Goal: Navigation & Orientation: Understand site structure

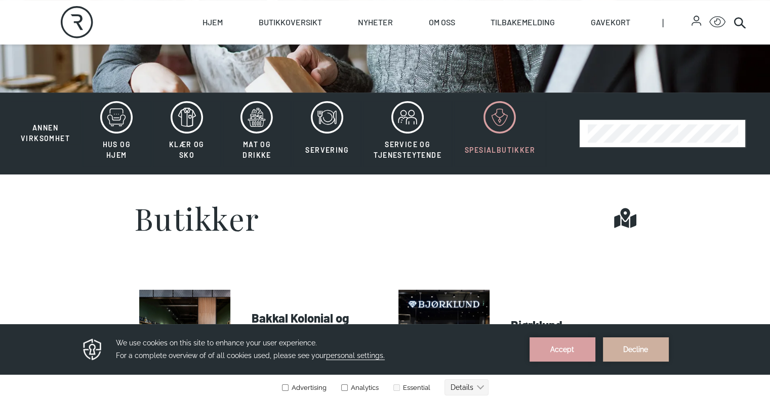
click at [491, 154] on span "Spesialbutikker" at bounding box center [500, 150] width 70 height 9
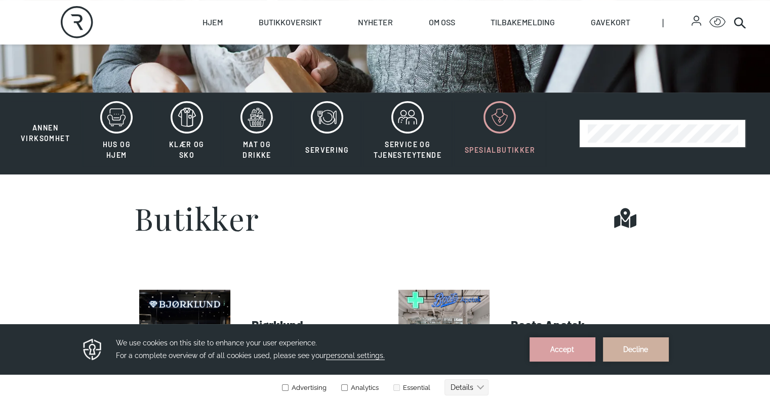
scroll to position [304, 0]
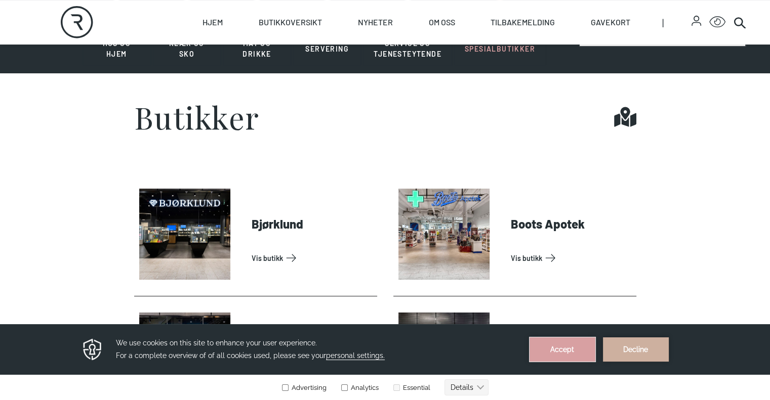
click at [577, 349] on button "Accept" at bounding box center [563, 350] width 66 height 24
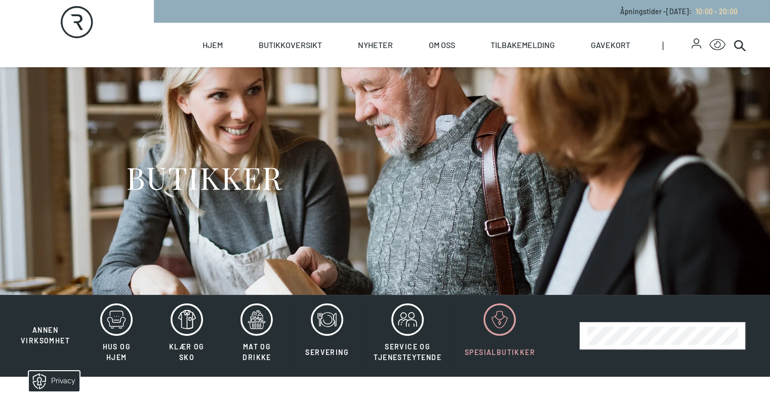
scroll to position [152, 0]
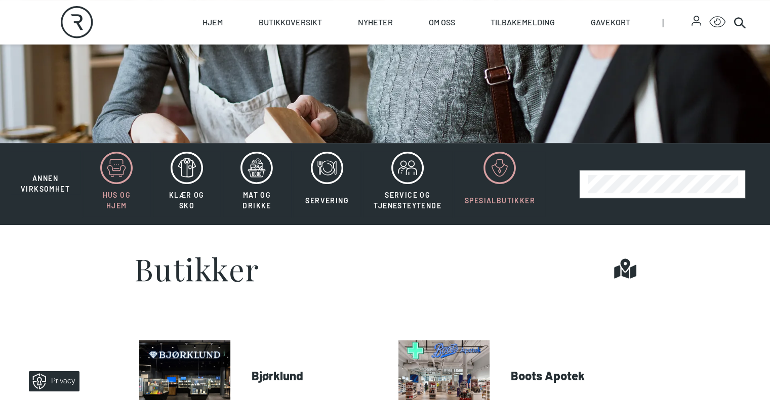
click at [113, 210] on span "Hus og hjem" at bounding box center [117, 200] width 28 height 19
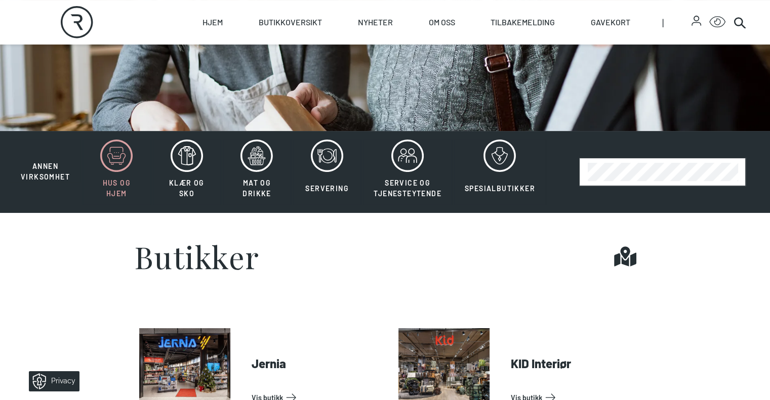
scroll to position [202, 0]
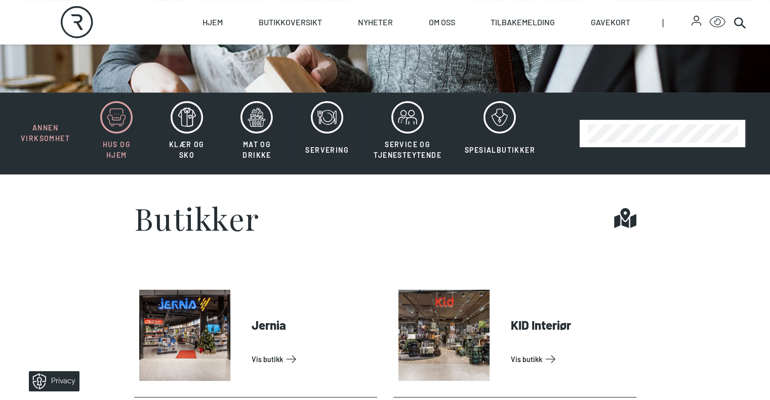
click at [50, 144] on span "Annen virksomhet" at bounding box center [45, 133] width 49 height 21
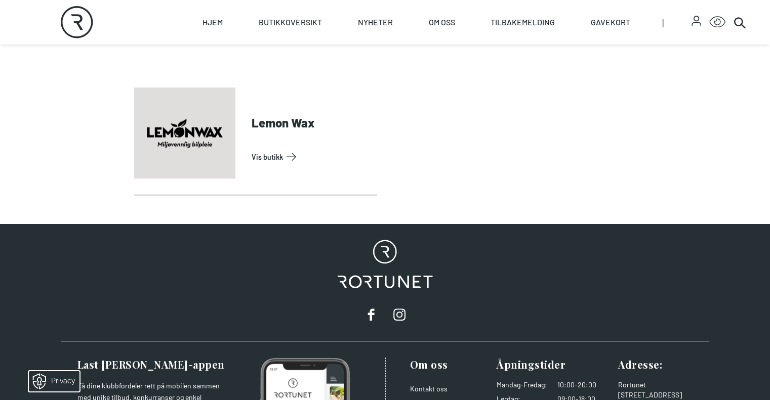
scroll to position [202, 0]
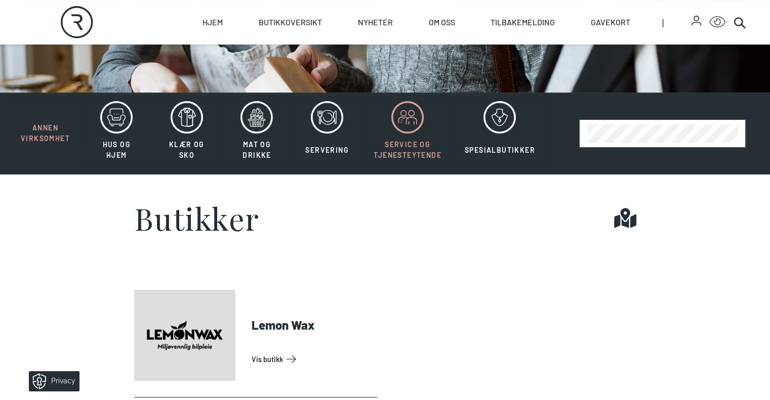
click at [410, 159] on span "Service og tjenesteytende" at bounding box center [408, 149] width 68 height 19
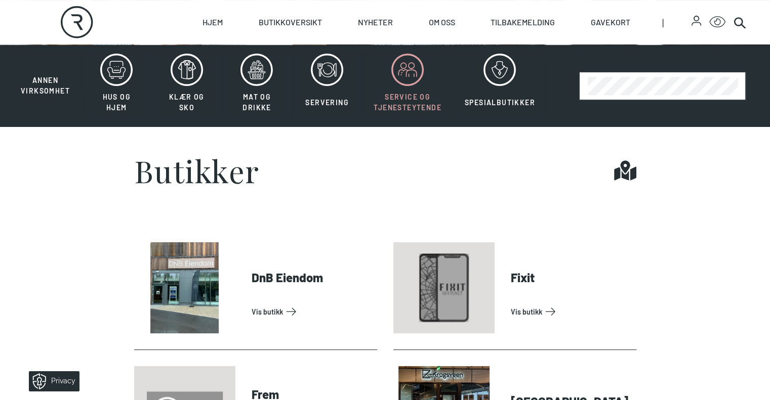
scroll to position [202, 0]
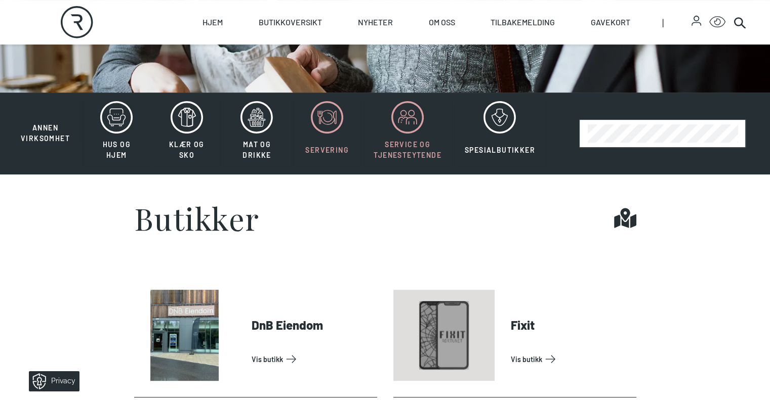
click at [317, 154] on span "Servering" at bounding box center [327, 150] width 44 height 9
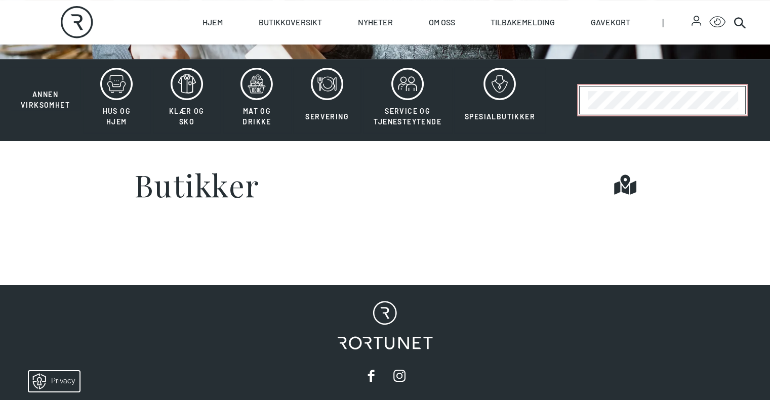
scroll to position [101, 0]
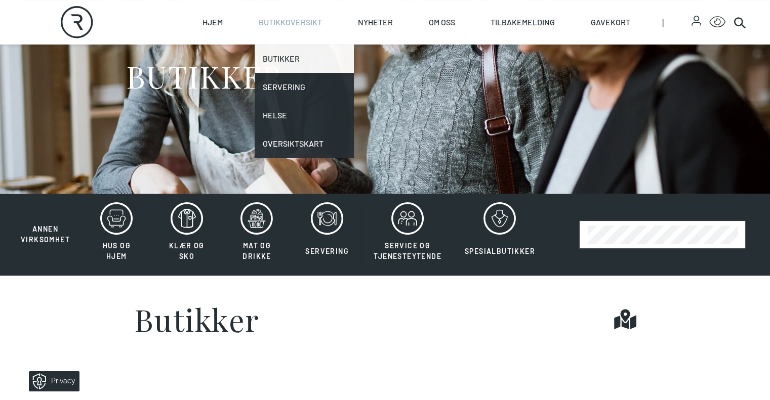
click at [309, 58] on link "Butikker" at bounding box center [304, 59] width 99 height 28
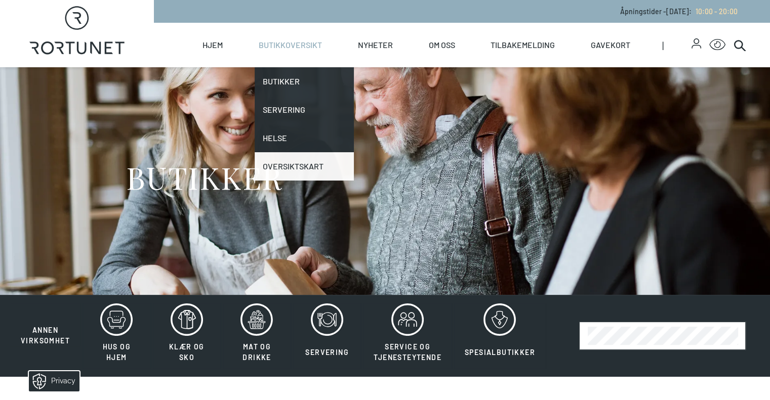
click at [343, 166] on link "Oversiktskart" at bounding box center [304, 166] width 99 height 28
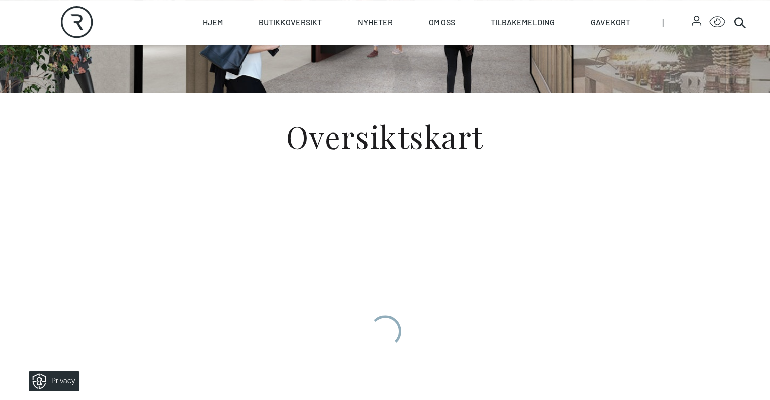
scroll to position [383, 0]
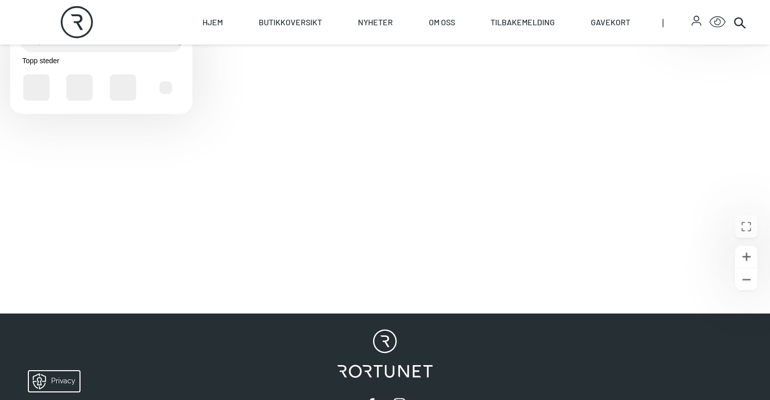
scroll to position [405, 0]
